Goal: Check status

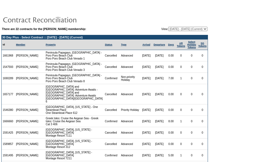
click at [178, 29] on select "[DATE] - [DATE] [DATE] - [DATE] [DATE] - [DATE] [DATE] - [DATE] [DATE] - [DATE]…" at bounding box center [187, 29] width 39 height 4
select select "118680"
click at [168, 27] on select "[DATE] - [DATE] [DATE] - [DATE] [DATE] - [DATE] [DATE] - [DATE] [DATE] - [DATE]…" at bounding box center [187, 29] width 39 height 4
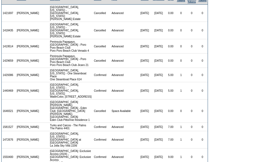
scroll to position [78, 0]
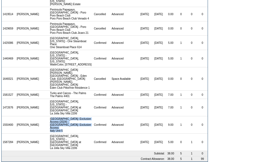
drag, startPoint x: 48, startPoint y: 112, endPoint x: 67, endPoint y: 122, distance: 22.3
click at [67, 122] on td "[GEOGRAPHIC_DATA]: Exclusive Access (2024) - [GEOGRAPHIC_DATA]: Exclusive Acces…" at bounding box center [71, 124] width 44 height 17
click at [67, 121] on td "[GEOGRAPHIC_DATA]: Exclusive Access (2024) - [GEOGRAPHIC_DATA]: Exclusive Acces…" at bounding box center [71, 124] width 44 height 17
drag, startPoint x: 47, startPoint y: 113, endPoint x: 61, endPoint y: 118, distance: 14.5
click at [61, 118] on td "[GEOGRAPHIC_DATA]: Exclusive Access (2024) - [GEOGRAPHIC_DATA]: Exclusive Acces…" at bounding box center [71, 124] width 44 height 17
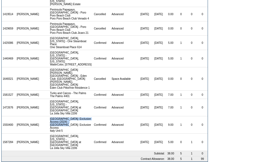
copy td "[GEOGRAPHIC_DATA]: Exclusive Access (2024) - [GEOGRAPHIC_DATA]: Exclusive Access"
drag, startPoint x: 134, startPoint y: 118, endPoint x: 159, endPoint y: 118, distance: 25.4
click at [159, 118] on tr "1550400 [PERSON_NAME] [GEOGRAPHIC_DATA]: Exclusive Access (2024) - [GEOGRAPHIC_…" at bounding box center [105, 124] width 206 height 17
copy tr "[DATE] [DATE]"
